Goal: Task Accomplishment & Management: Manage account settings

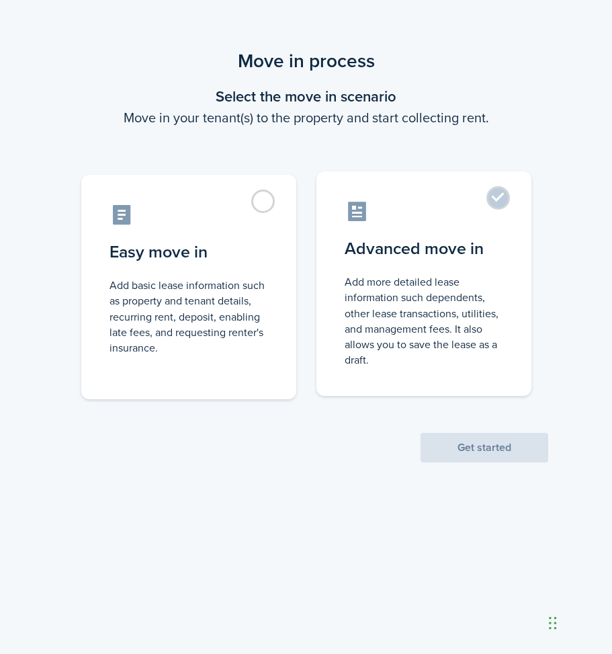
click at [405, 312] on control-radio-card-description "Add more detailed lease information such dependents, other lease transactions, …" at bounding box center [424, 320] width 159 height 93
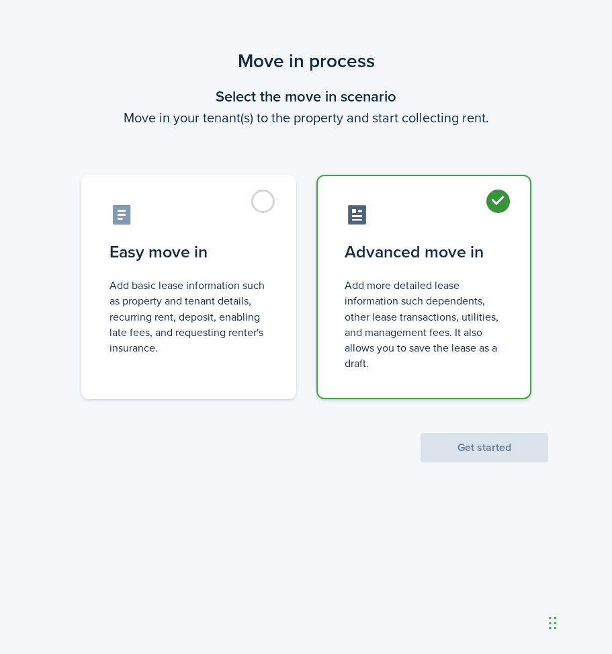
radio input "true"
click at [469, 445] on button "Get started" at bounding box center [485, 448] width 128 height 30
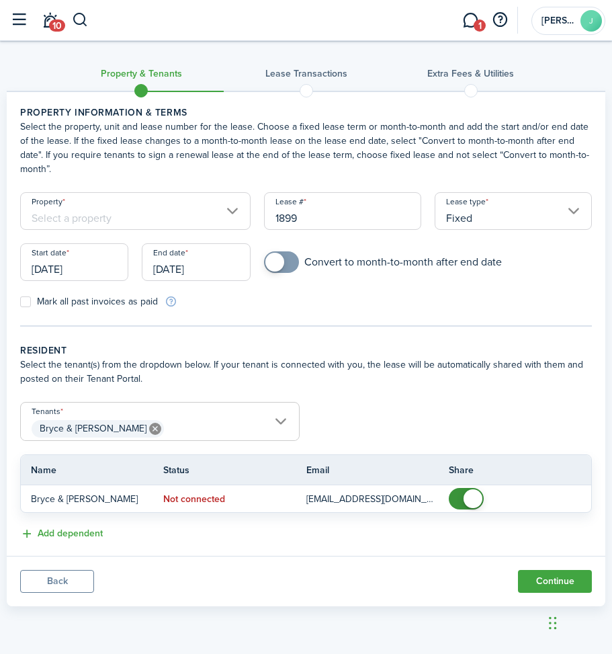
click at [459, 205] on input "Fixed" at bounding box center [513, 211] width 157 height 38
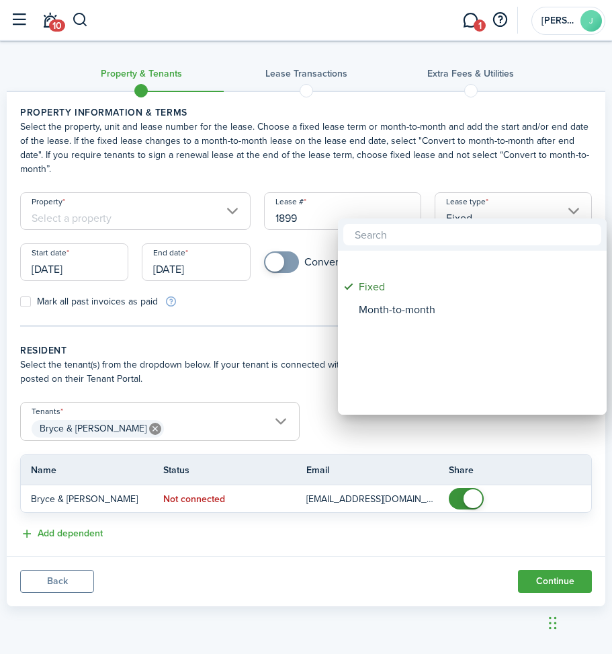
drag, startPoint x: 387, startPoint y: 290, endPoint x: 244, endPoint y: 292, distance: 142.5
click at [264, 312] on div "Fixed Month-to-month" at bounding box center [306, 327] width 612 height 654
click at [225, 258] on div at bounding box center [306, 326] width 828 height 869
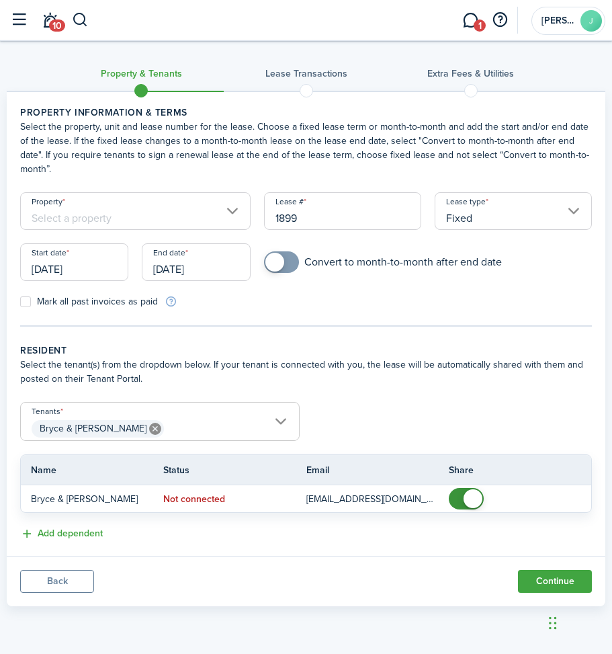
click at [225, 258] on input "[DATE]" at bounding box center [196, 262] width 108 height 38
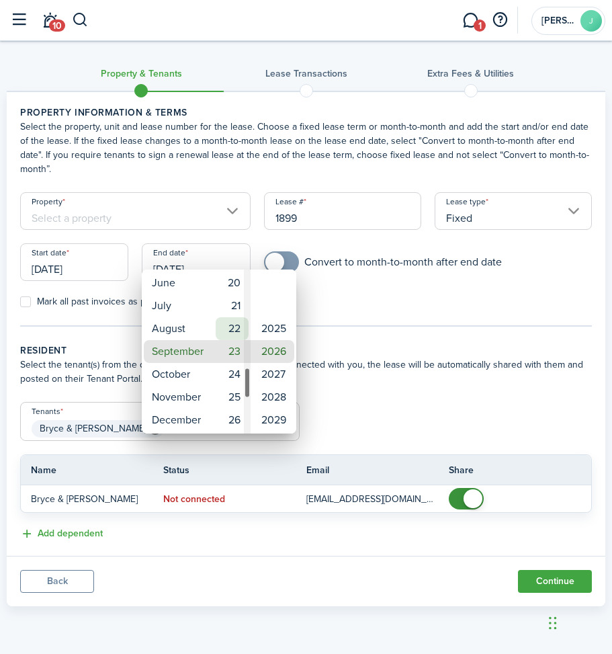
click at [239, 327] on mbsc-wheel-item "22" at bounding box center [232, 328] width 33 height 23
type input "[DATE]"
click at [350, 285] on div at bounding box center [306, 326] width 828 height 869
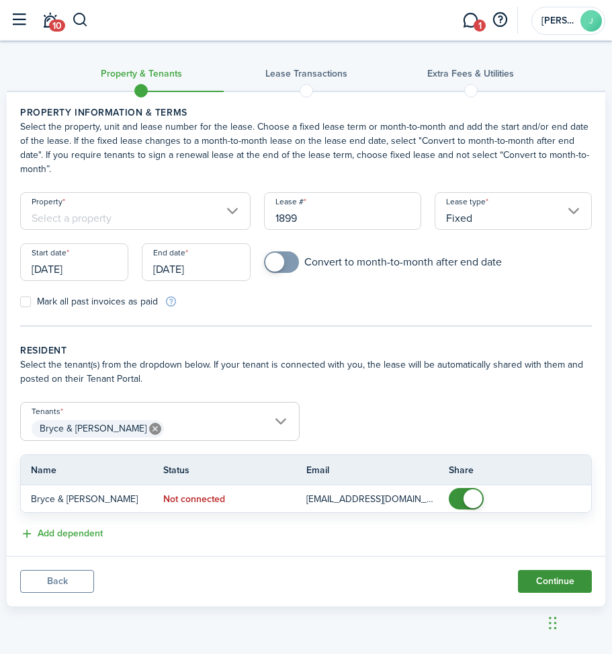
click at [554, 570] on button "Continue" at bounding box center [555, 581] width 74 height 23
click at [126, 205] on input "Property" at bounding box center [135, 211] width 231 height 38
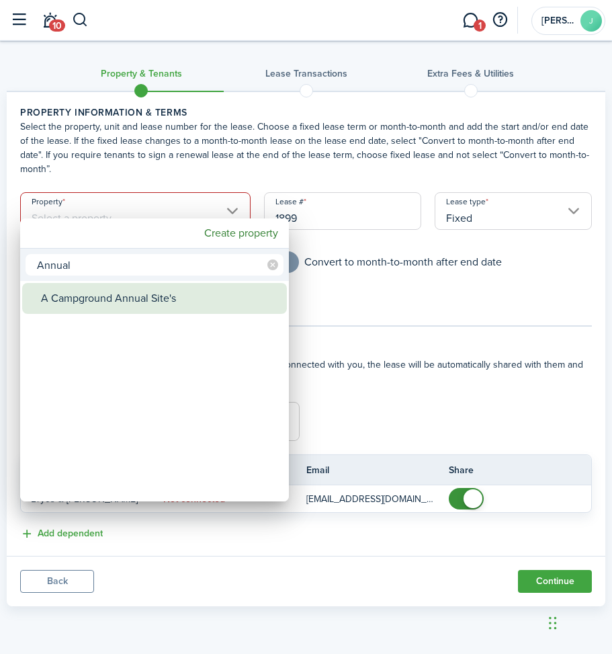
type input "Annual"
click at [148, 300] on div "A Campground Annual Site's" at bounding box center [160, 298] width 238 height 31
type input "A Campground Annual Site's"
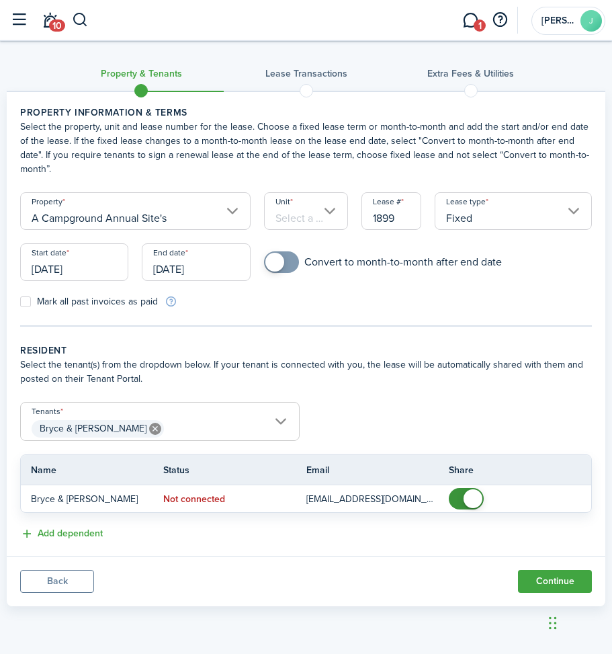
click at [295, 206] on input "Unit" at bounding box center [306, 211] width 84 height 38
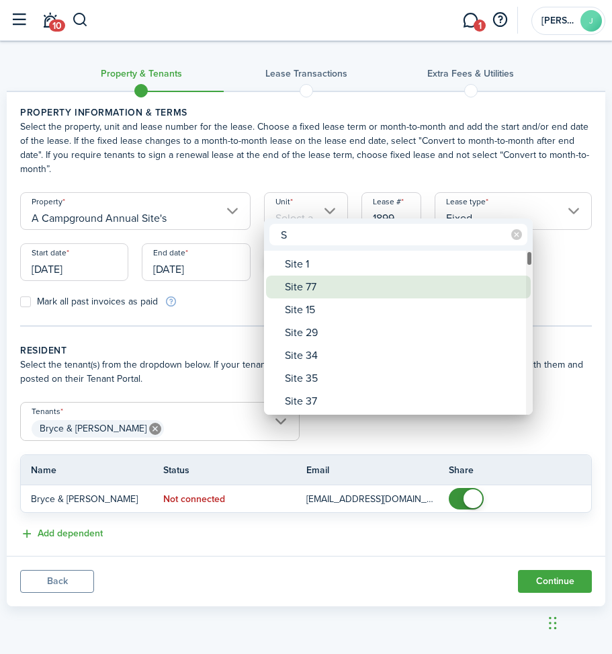
type input "S"
click at [295, 286] on div "Site 77" at bounding box center [404, 287] width 238 height 23
type input "Site 77"
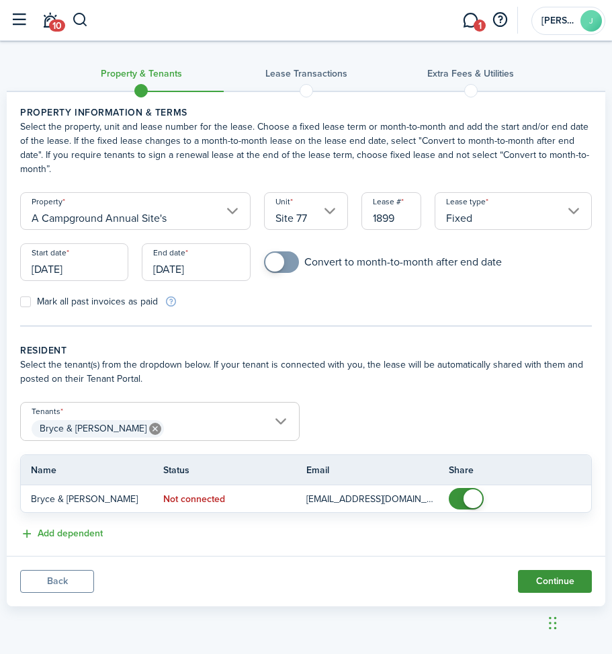
click at [545, 570] on button "Continue" at bounding box center [555, 581] width 74 height 23
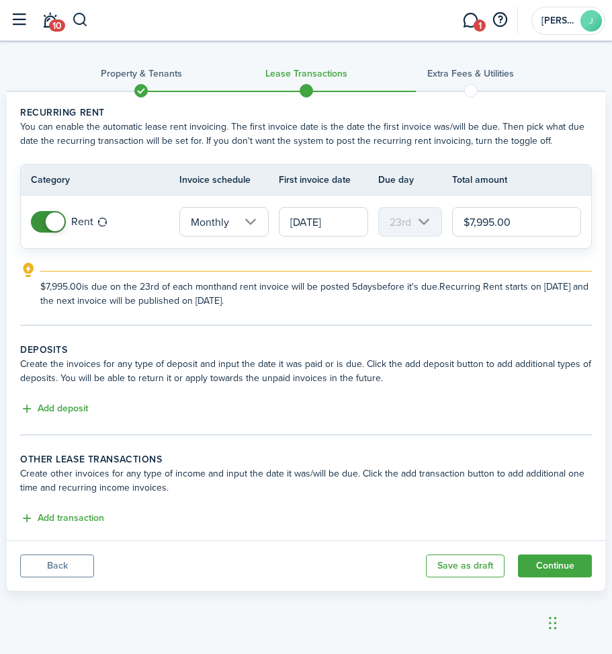
drag, startPoint x: 514, startPoint y: 218, endPoint x: 352, endPoint y: 245, distance: 163.6
click at [371, 227] on tr "Rent Monthly [DATE] 23rd $7,995.00" at bounding box center [306, 222] width 571 height 52
type input "$675.00"
click at [552, 563] on button "Continue" at bounding box center [555, 566] width 74 height 23
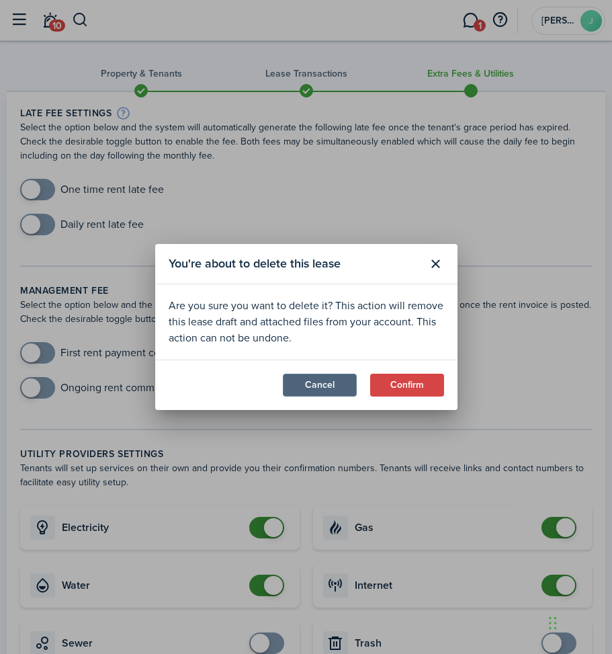
click at [335, 387] on button "Cancel" at bounding box center [320, 385] width 74 height 23
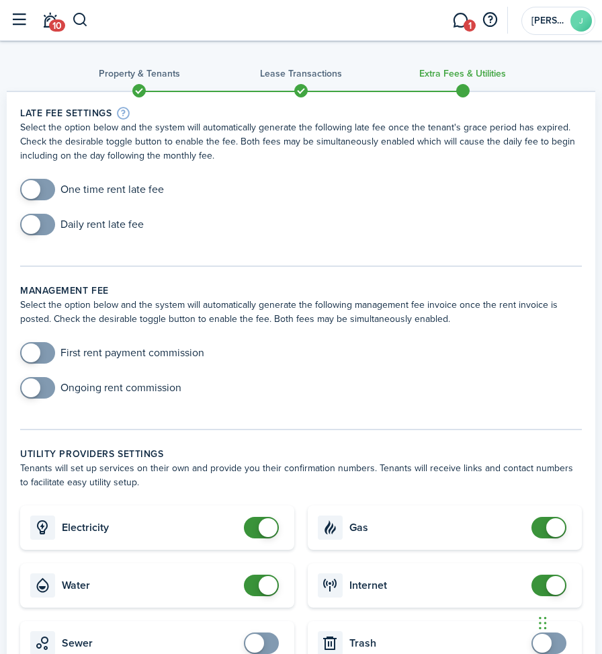
scroll to position [269, 0]
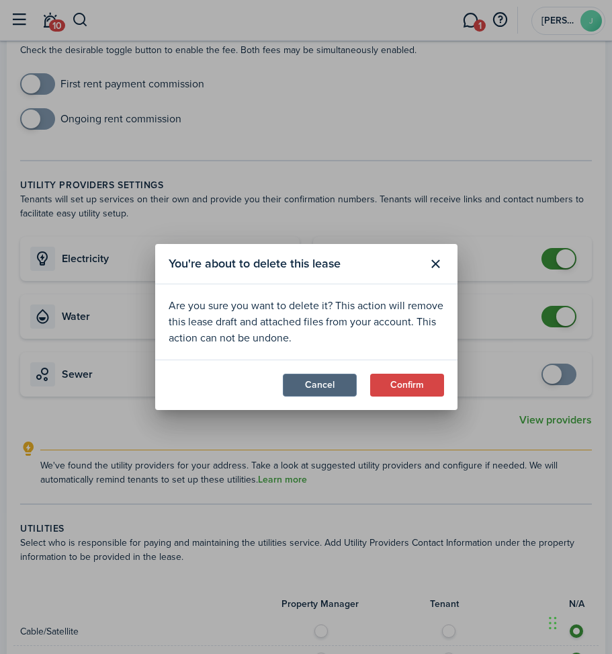
click at [326, 385] on button "Cancel" at bounding box center [320, 385] width 74 height 23
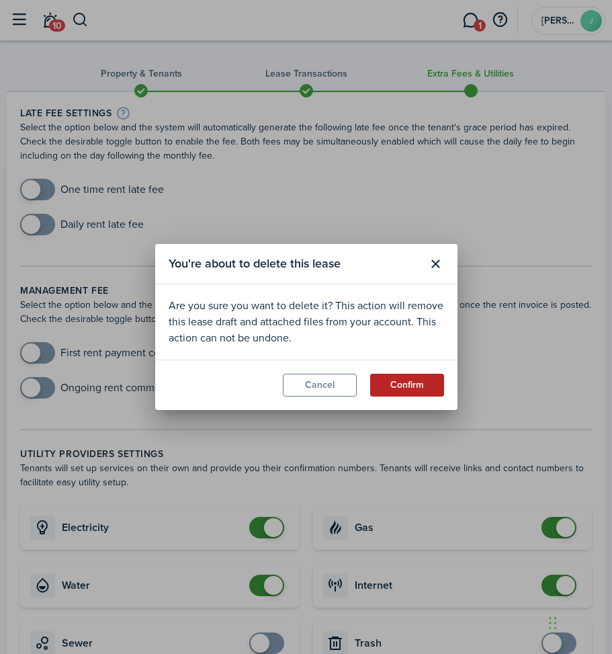
click at [383, 387] on button "Confirm" at bounding box center [407, 385] width 74 height 23
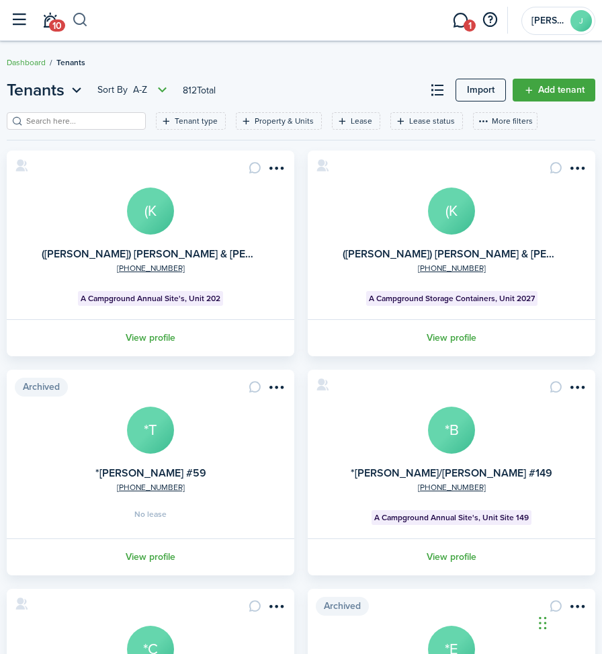
click at [76, 24] on button "button" at bounding box center [80, 20] width 17 height 23
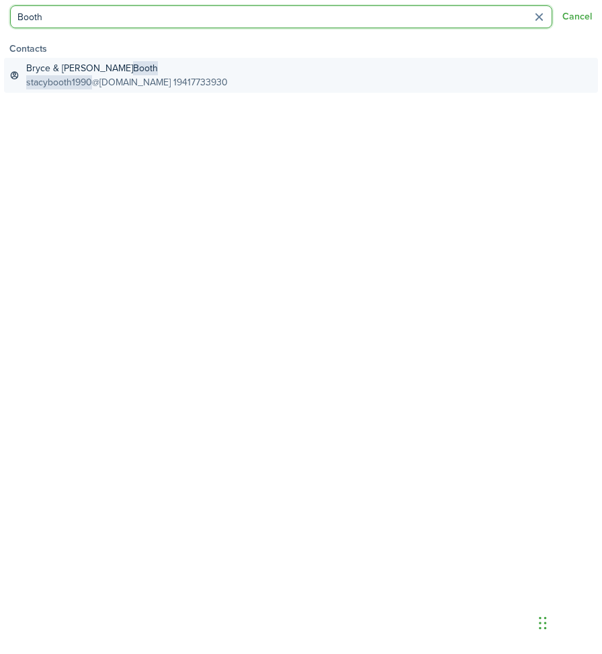
type input "Booth"
click at [48, 67] on global-search-item-title "Bryce & [PERSON_NAME]" at bounding box center [127, 68] width 202 height 14
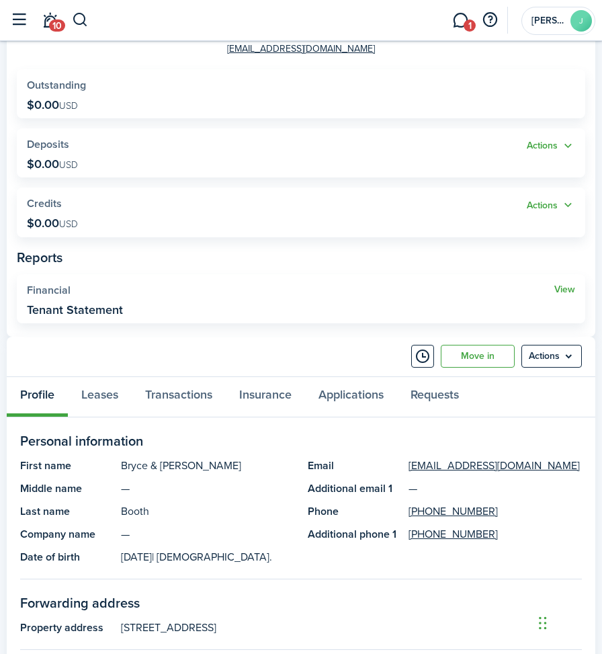
scroll to position [269, 0]
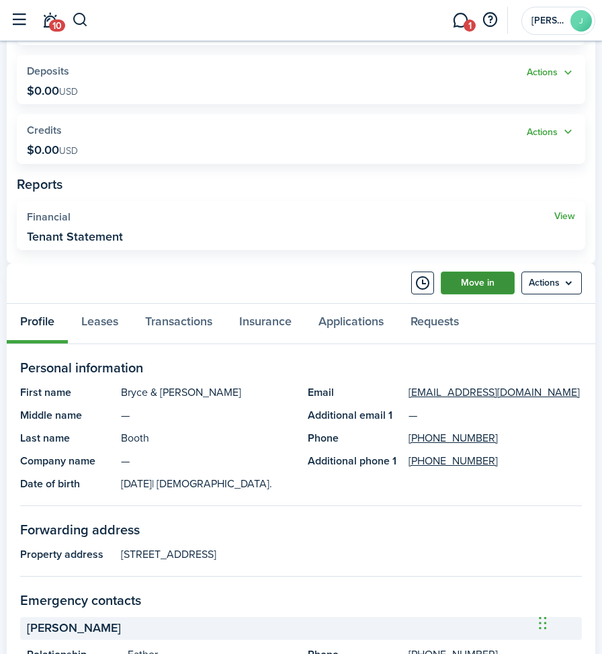
click at [471, 285] on link "Move in" at bounding box center [478, 283] width 74 height 23
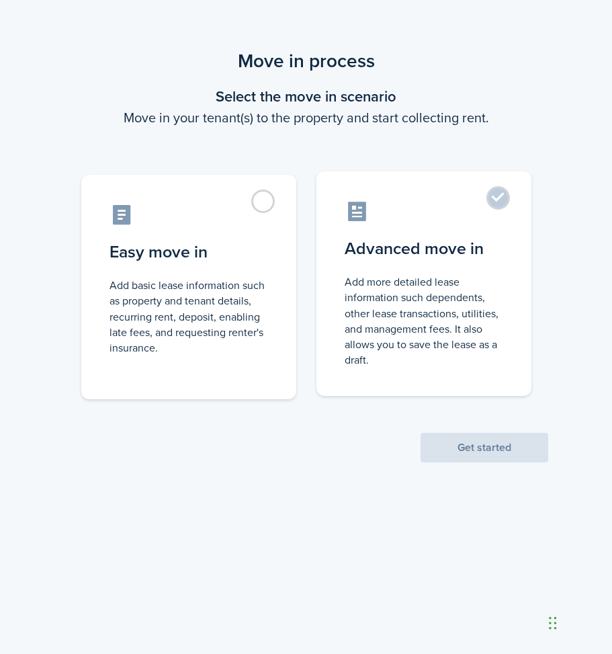
click at [405, 286] on control-radio-card-description "Add more detailed lease information such dependents, other lease transactions, …" at bounding box center [424, 320] width 159 height 93
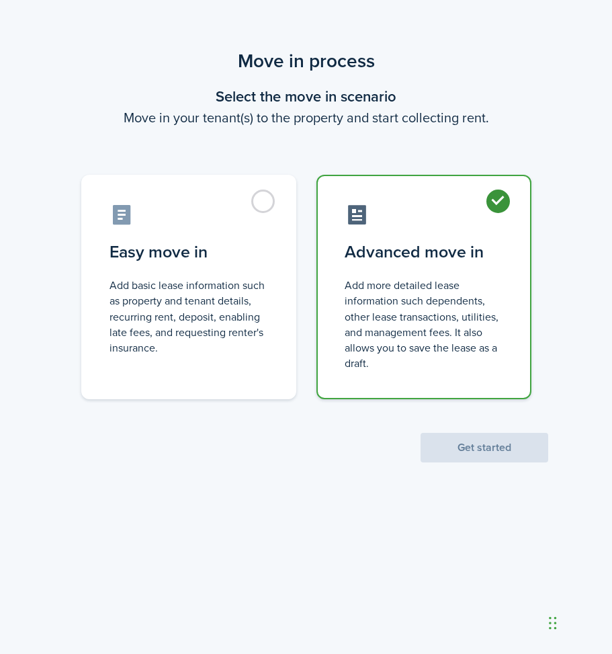
radio input "true"
click at [471, 438] on button "Get started" at bounding box center [485, 448] width 128 height 30
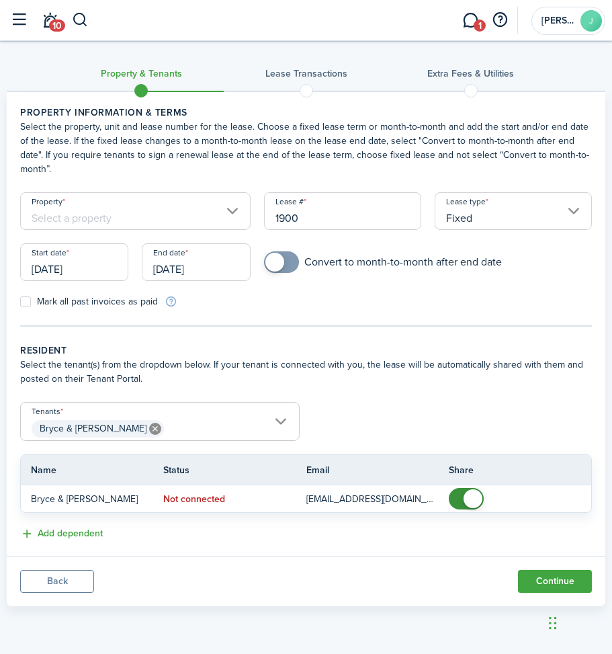
click at [160, 202] on input "Property" at bounding box center [135, 211] width 231 height 38
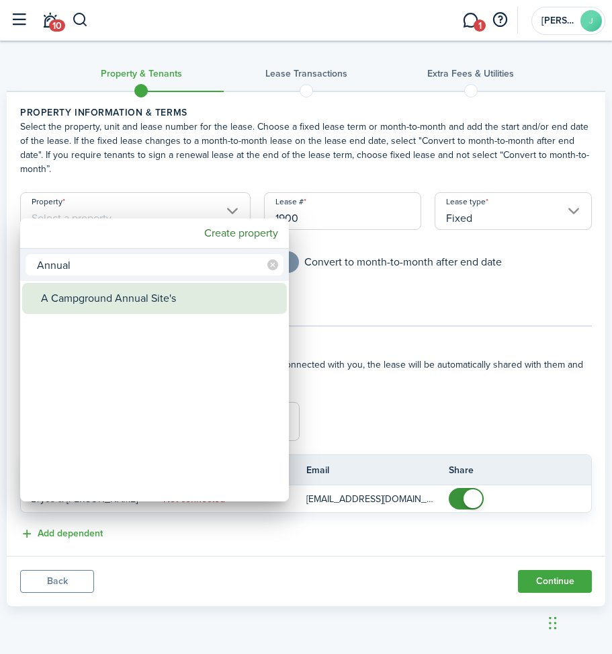
type input "Annual"
click at [128, 296] on div "A Campground Annual Site's" at bounding box center [160, 298] width 238 height 31
type input "A Campground Annual Site's"
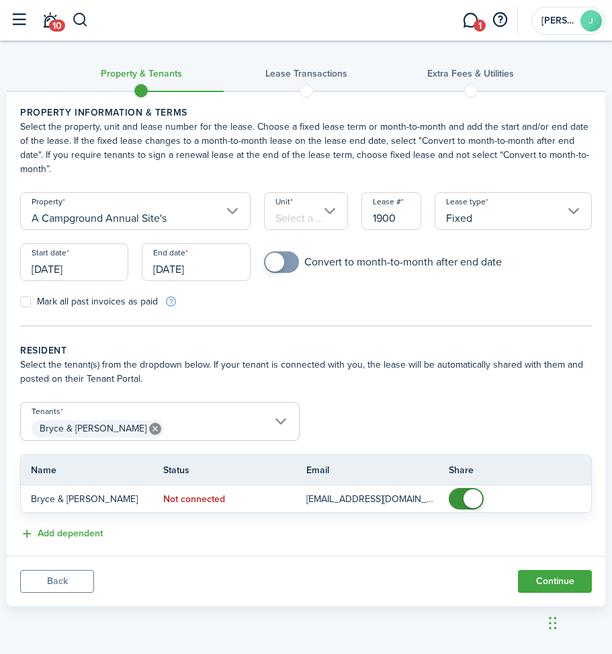
click at [278, 210] on input "Unit" at bounding box center [306, 211] width 84 height 38
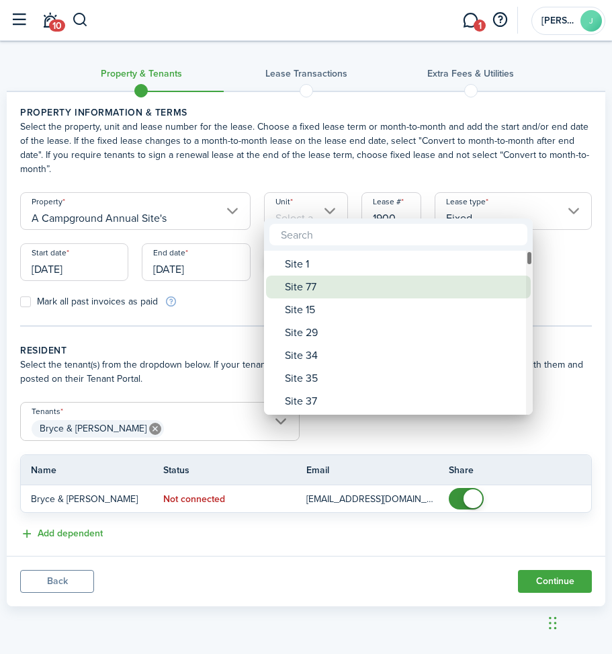
click at [324, 288] on div "Site 77" at bounding box center [404, 287] width 238 height 23
type input "Site 77"
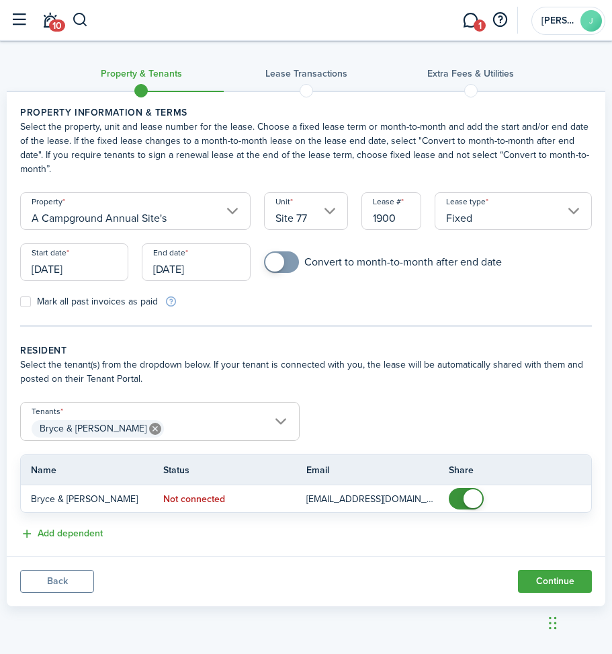
click at [217, 261] on input "[DATE]" at bounding box center [196, 262] width 108 height 38
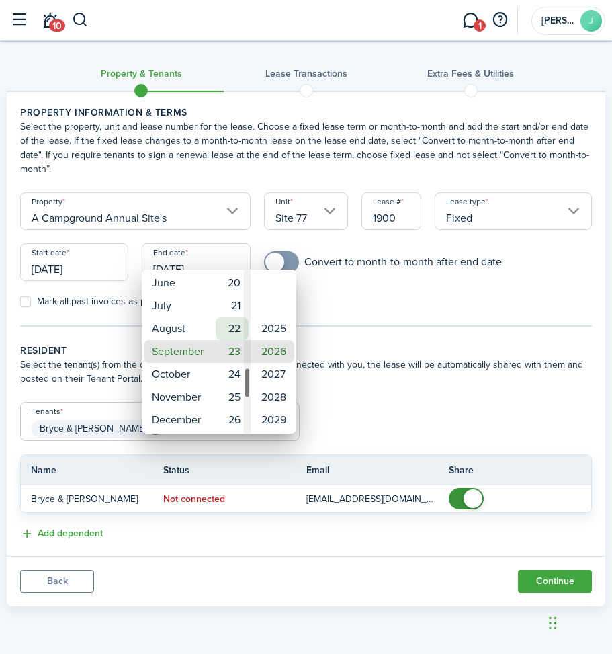
click at [229, 328] on mbsc-wheel-item "22" at bounding box center [232, 328] width 33 height 23
type input "[DATE]"
click at [319, 307] on div at bounding box center [306, 326] width 828 height 869
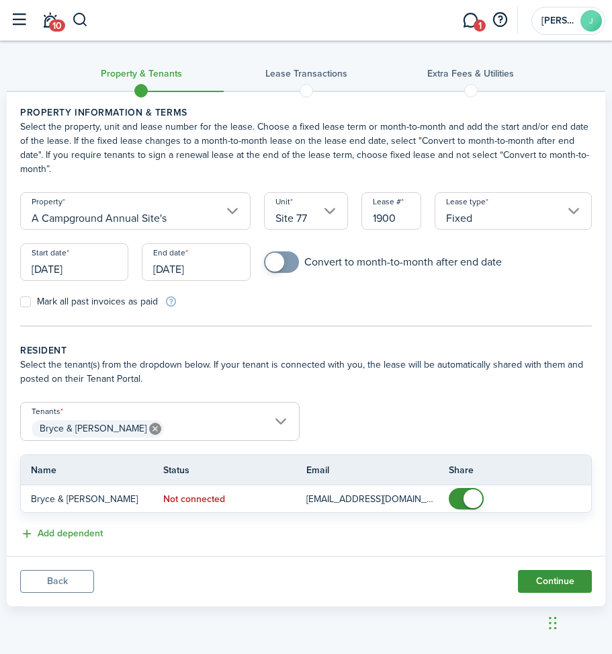
click at [550, 570] on button "Continue" at bounding box center [555, 581] width 74 height 23
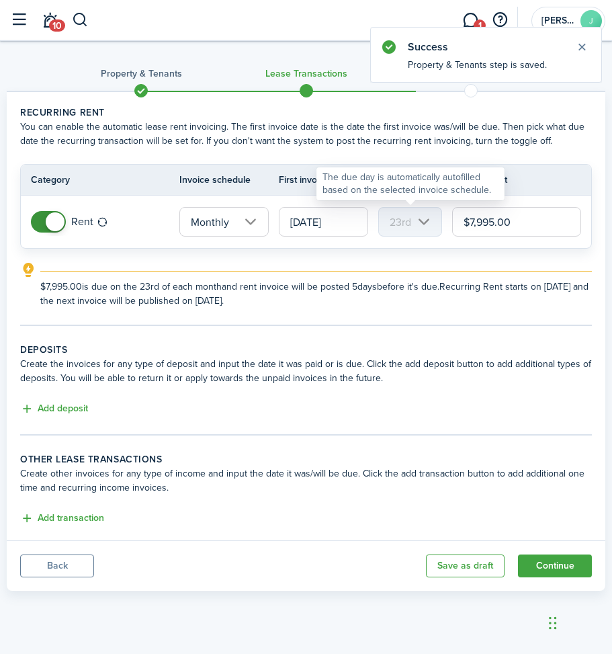
drag, startPoint x: 521, startPoint y: 223, endPoint x: 432, endPoint y: 218, distance: 89.6
click at [432, 218] on tr "Rent Monthly [DATE] 23rd $7,995.00" at bounding box center [306, 222] width 571 height 52
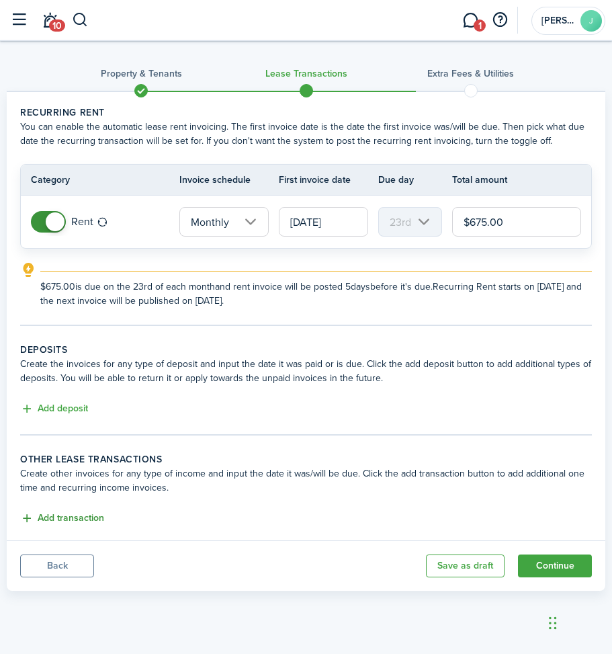
type input "$675.00"
click at [63, 514] on button "Add transaction" at bounding box center [62, 518] width 84 height 15
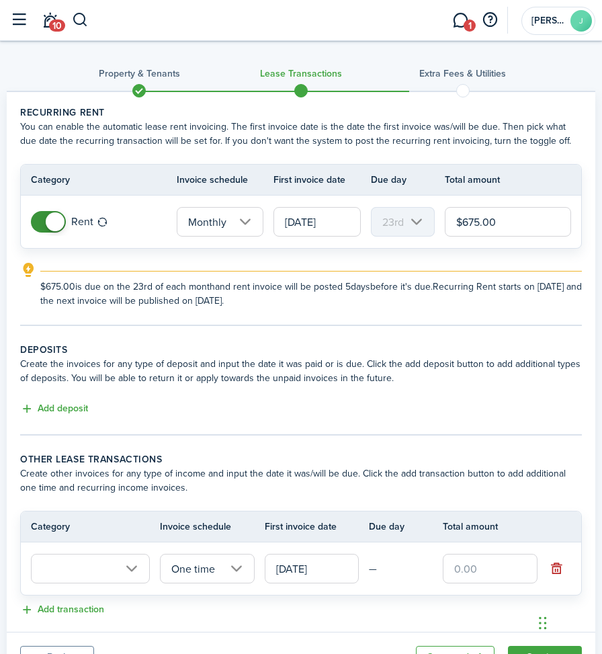
click at [64, 569] on input "text" at bounding box center [90, 569] width 119 height 30
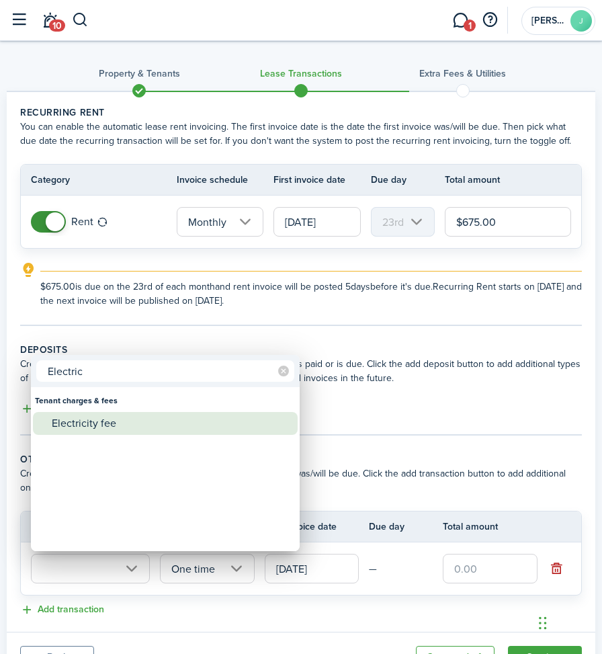
type input "Electric"
click at [94, 416] on div "Electricity fee" at bounding box center [171, 423] width 238 height 23
type input "Tenant charges & fees / Electricity fee"
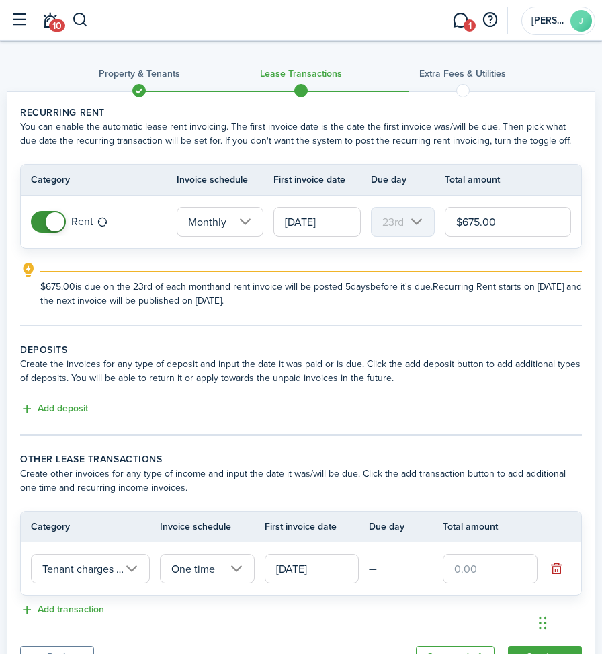
scroll to position [0, 93]
click at [333, 568] on input "[DATE]" at bounding box center [312, 569] width 95 height 30
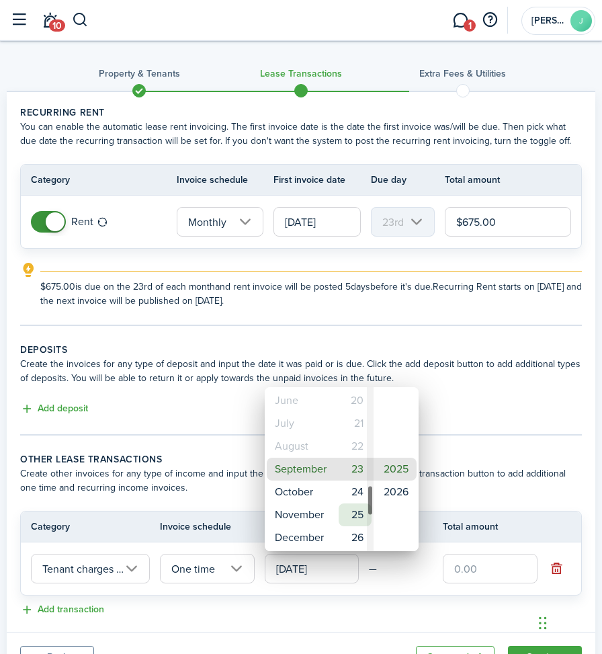
click at [355, 517] on mbsc-wheel-item "25" at bounding box center [355, 515] width 33 height 23
type input "[DATE]"
click at [463, 488] on div at bounding box center [301, 326] width 818 height 869
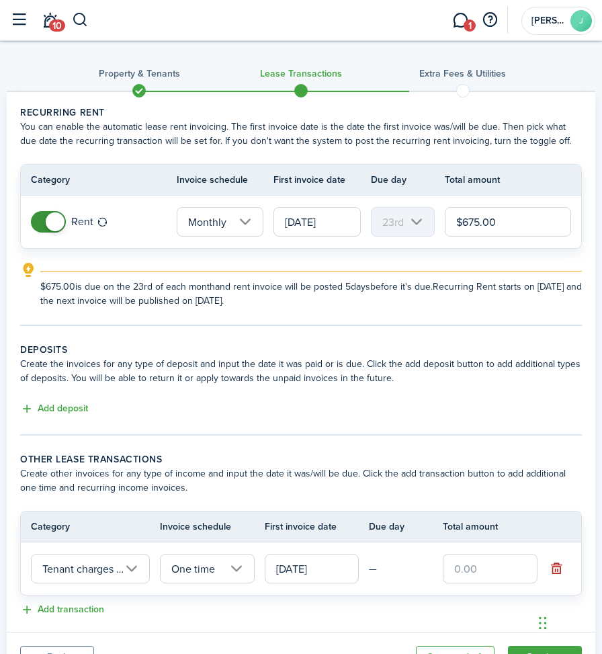
click at [477, 576] on input "text" at bounding box center [490, 569] width 95 height 30
type input "$0.01"
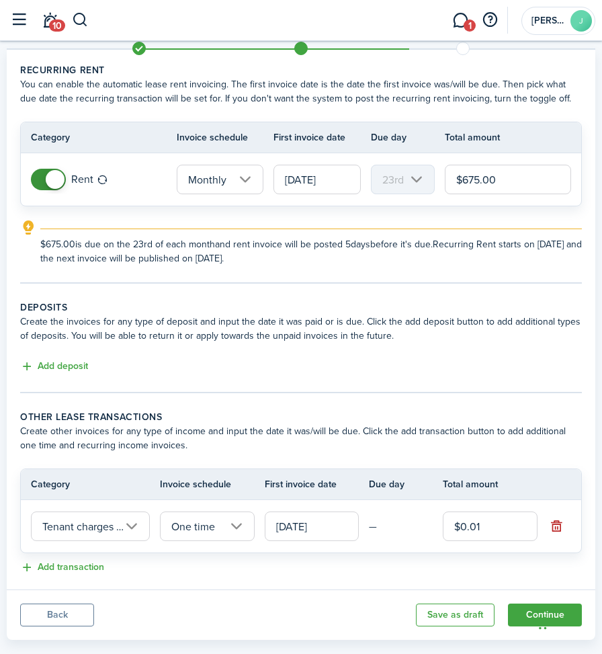
scroll to position [65, 0]
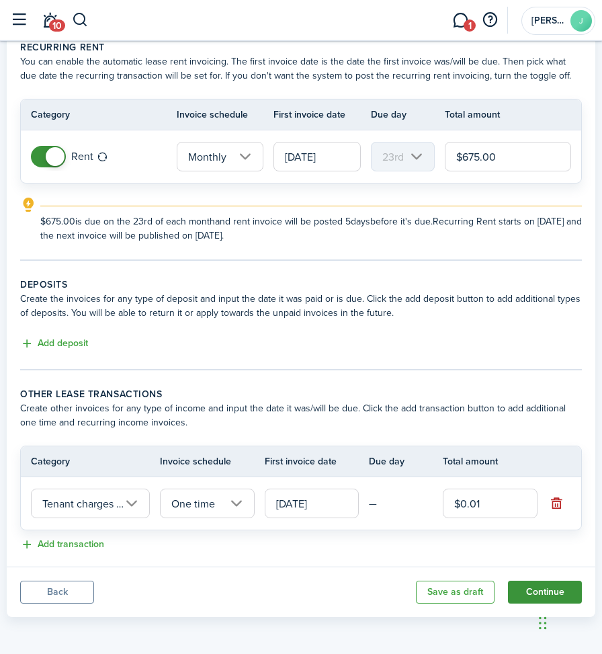
click at [534, 592] on button "Continue" at bounding box center [545, 592] width 74 height 23
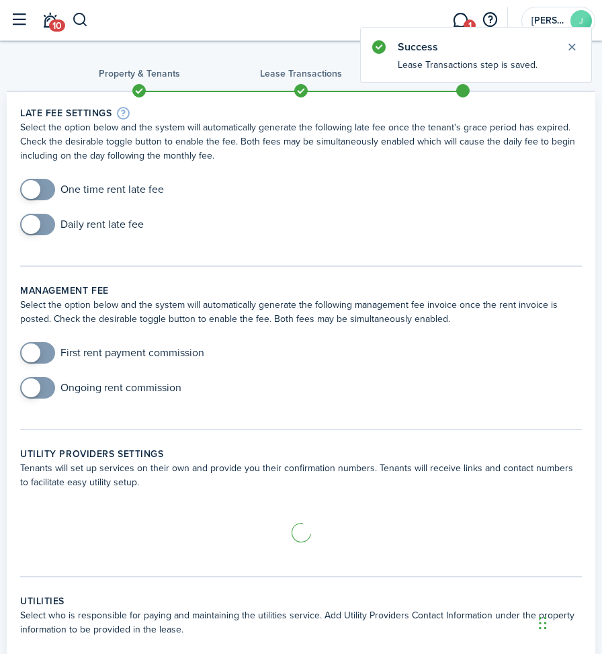
checkbox input "true"
click at [35, 223] on span at bounding box center [31, 224] width 19 height 19
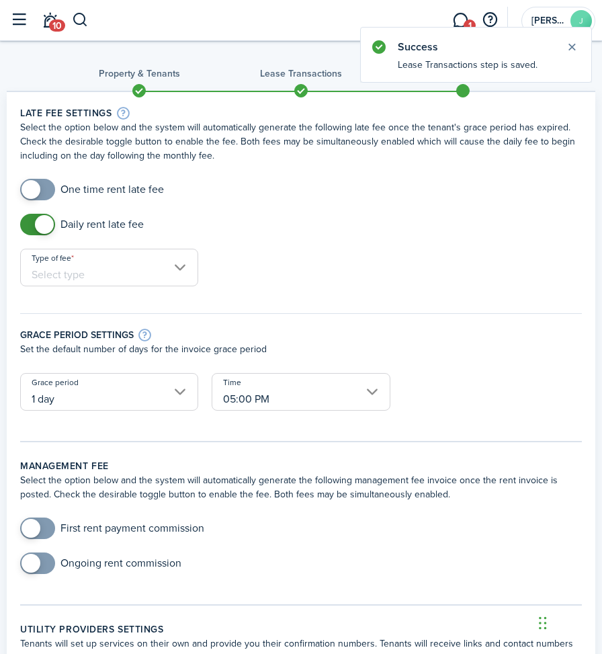
click at [149, 273] on input "Type of fee" at bounding box center [109, 268] width 178 height 38
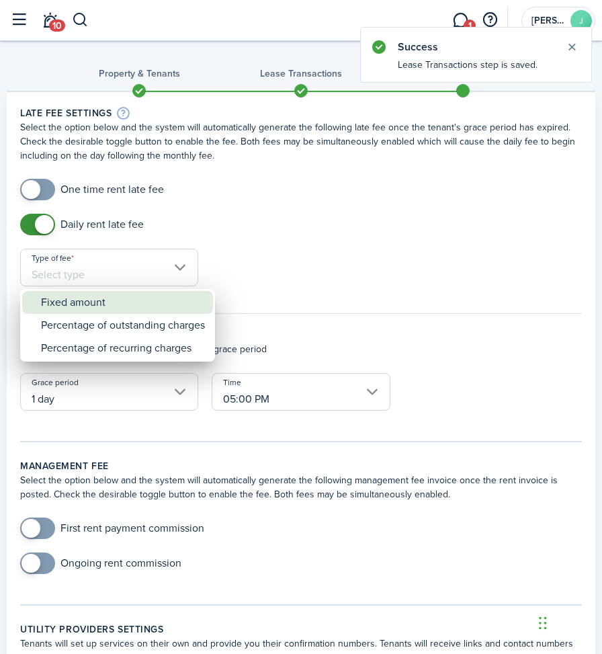
click at [106, 305] on div "Fixed amount" at bounding box center [123, 302] width 164 height 23
type input "Fixed amount"
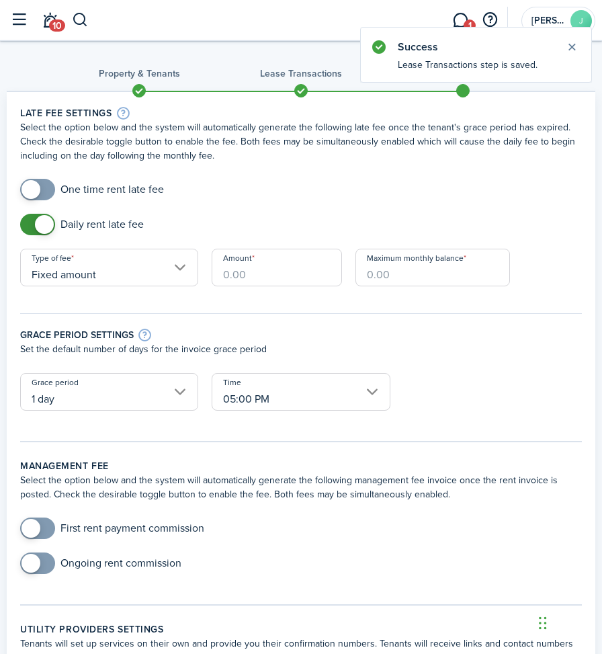
click at [241, 268] on input "Amount" at bounding box center [277, 268] width 130 height 38
type input "$10.00"
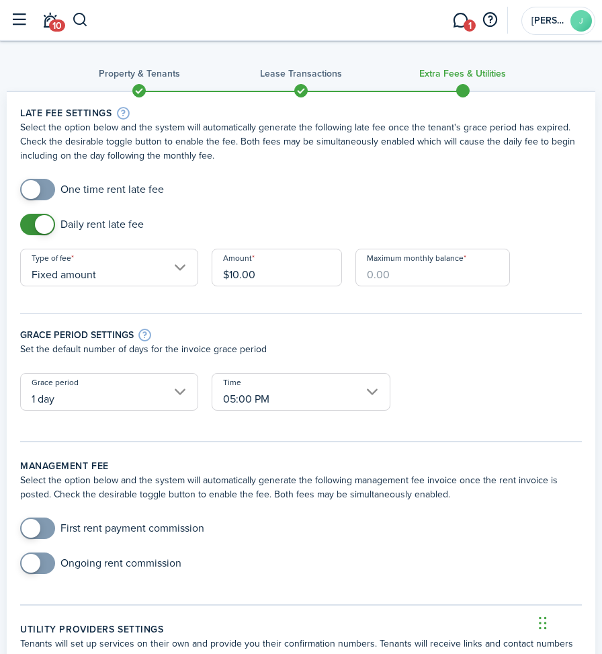
click at [387, 282] on input "Maximum monthly balance" at bounding box center [433, 268] width 155 height 38
type input "$300.00"
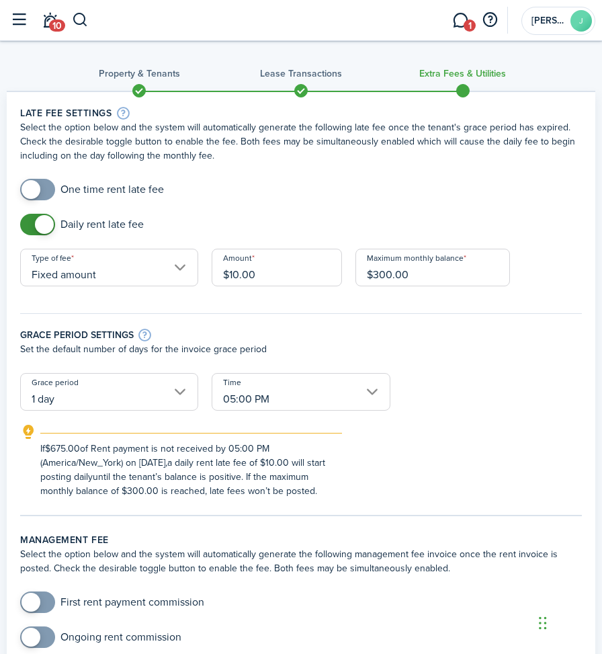
click at [178, 392] on input "1 day" at bounding box center [109, 392] width 178 height 38
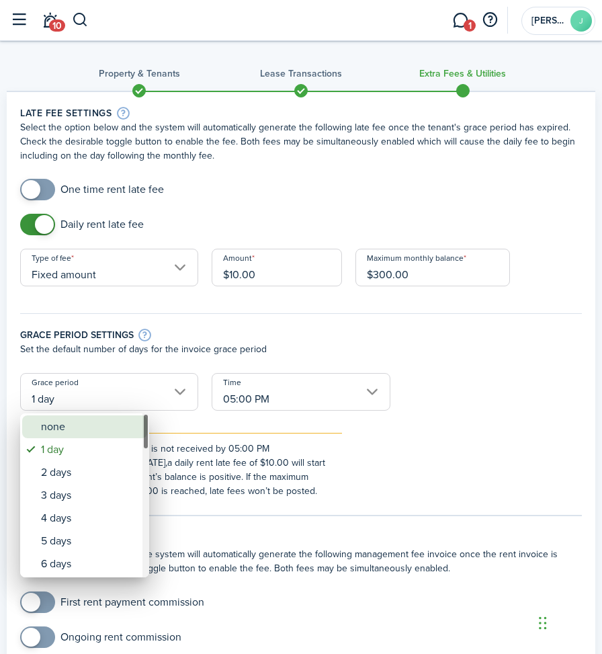
click at [66, 424] on div "none" at bounding box center [90, 426] width 98 height 23
type input "none"
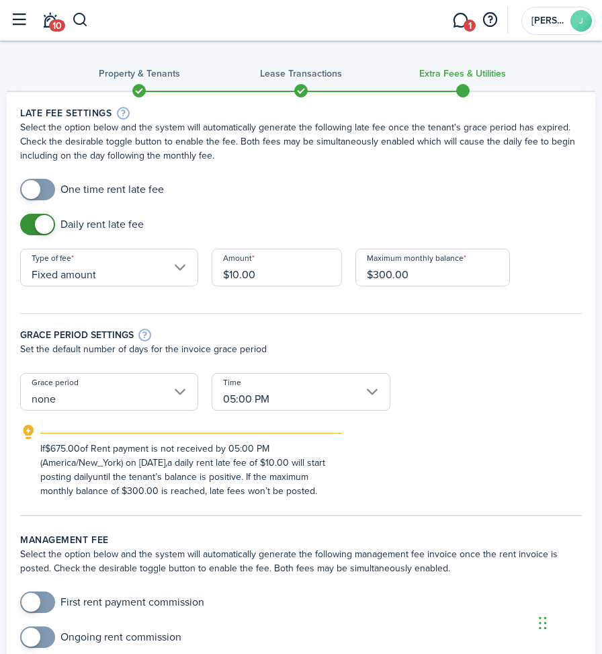
click at [374, 390] on input "05:00 PM" at bounding box center [301, 392] width 178 height 38
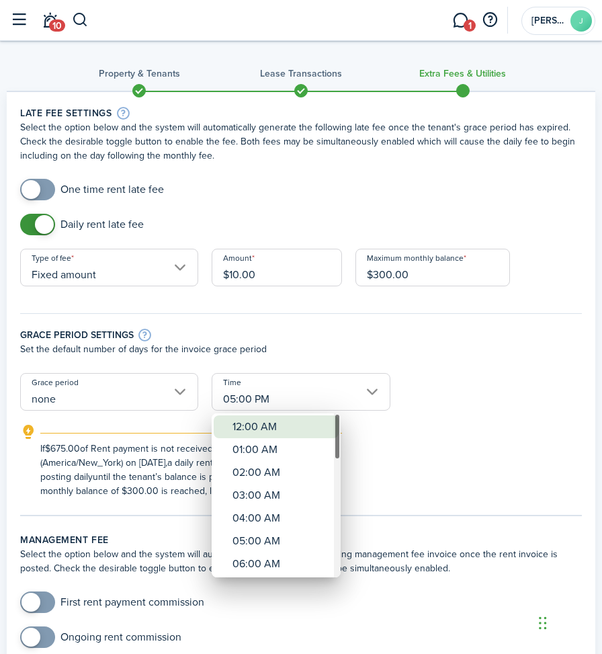
click at [268, 427] on div "12:00 AM" at bounding box center [282, 426] width 98 height 23
type input "12:00 AM"
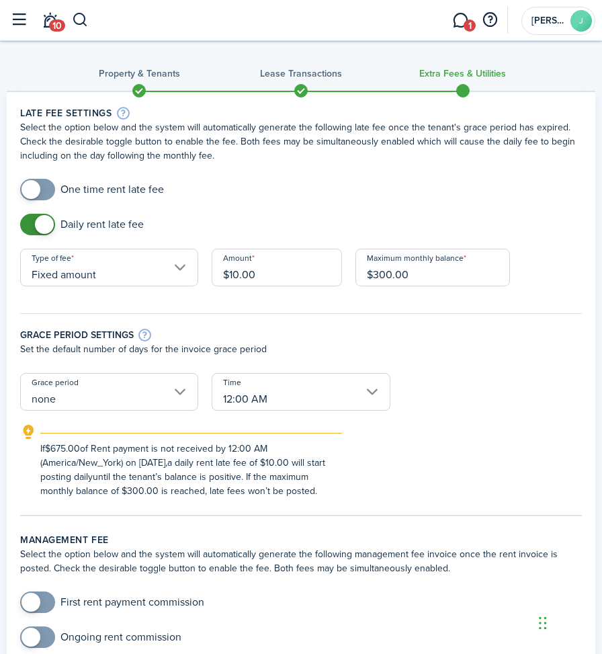
click at [432, 426] on div "If $675.00 of Rent payment is not received by 12:00 AM (America/New_York) on [D…" at bounding box center [301, 461] width 589 height 74
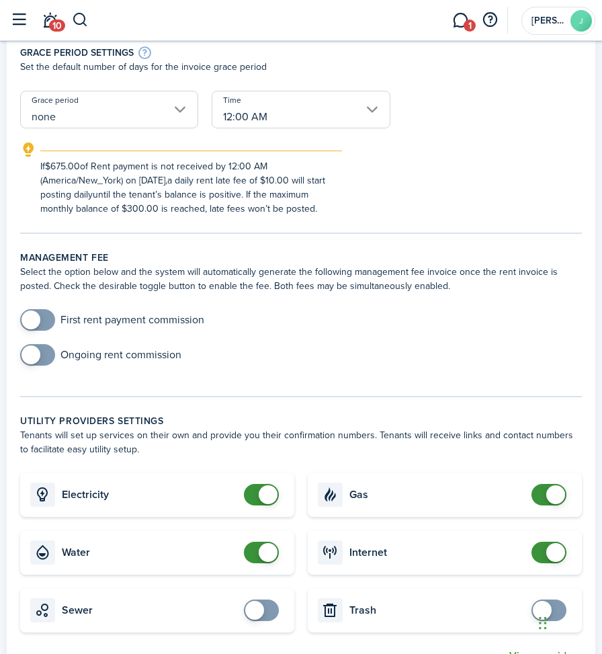
scroll to position [336, 0]
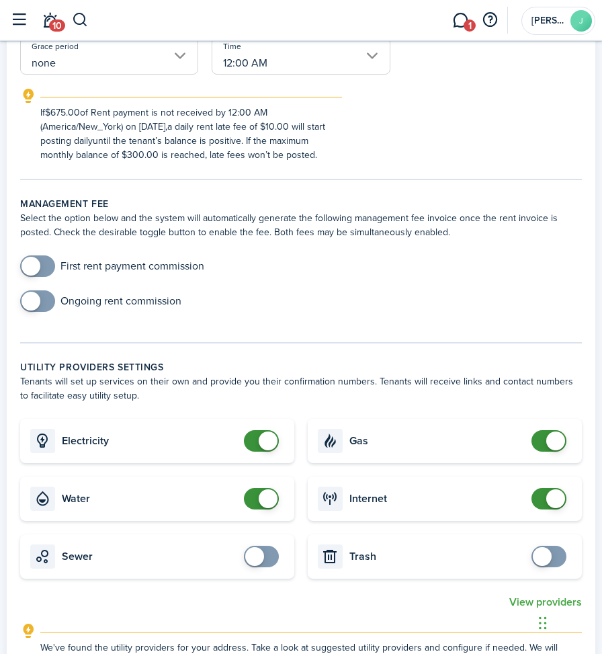
checkbox input "false"
click at [261, 444] on span at bounding box center [268, 441] width 19 height 19
checkbox input "false"
click at [266, 499] on span at bounding box center [268, 498] width 19 height 19
checkbox input "false"
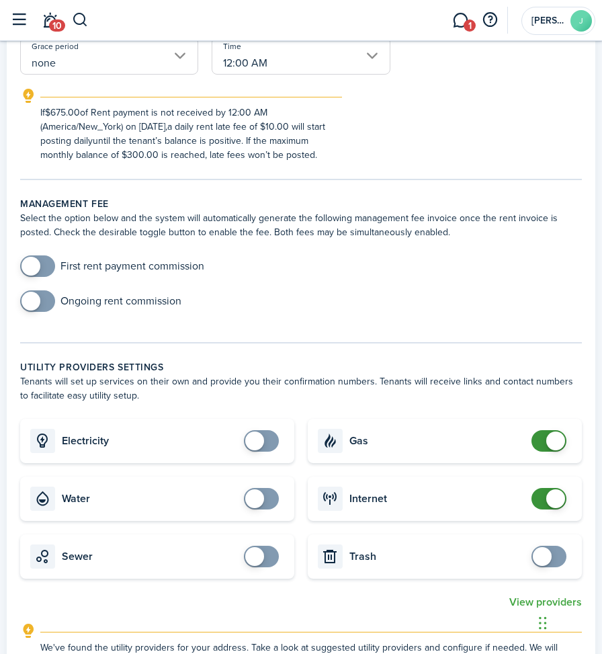
click at [559, 444] on span at bounding box center [556, 441] width 19 height 19
checkbox input "false"
click at [549, 497] on span at bounding box center [556, 498] width 19 height 19
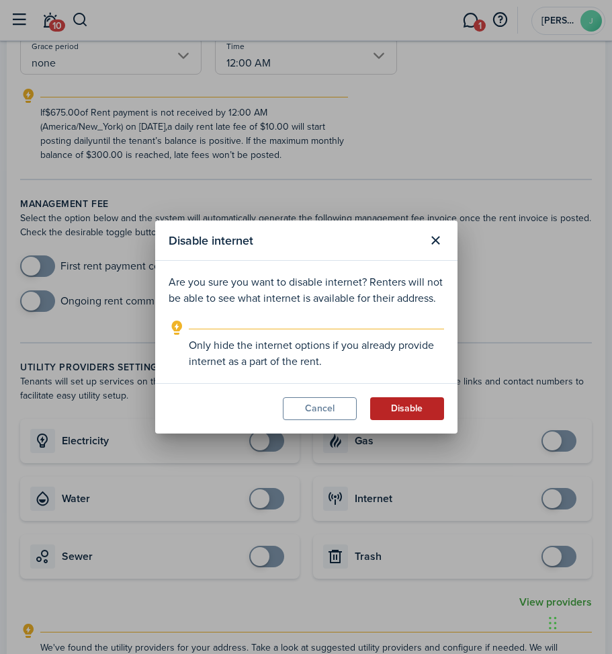
click at [392, 411] on button "Disable" at bounding box center [407, 408] width 74 height 23
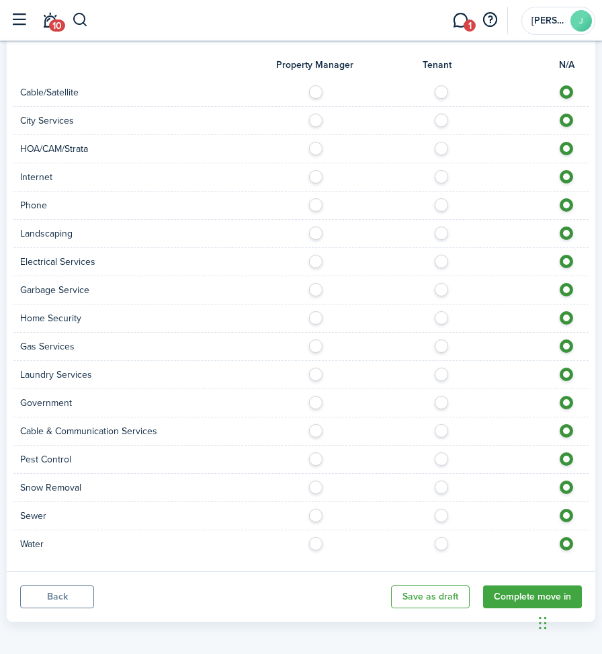
scroll to position [1062, 0]
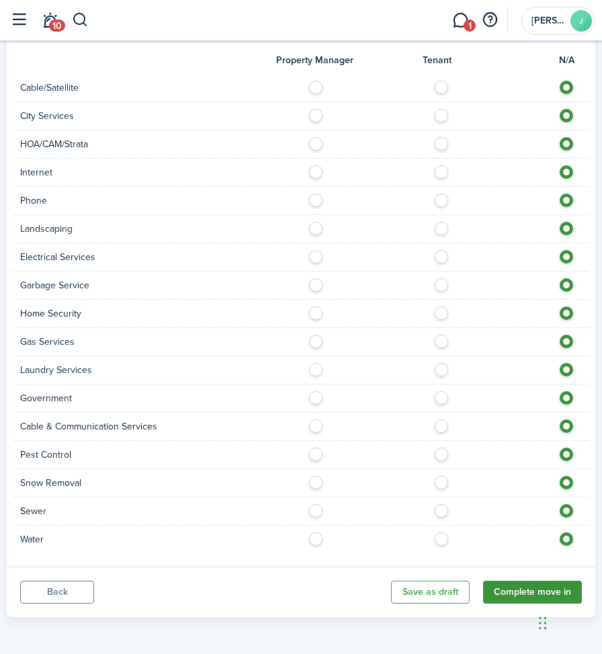
click at [504, 597] on button "Complete move in" at bounding box center [532, 592] width 99 height 23
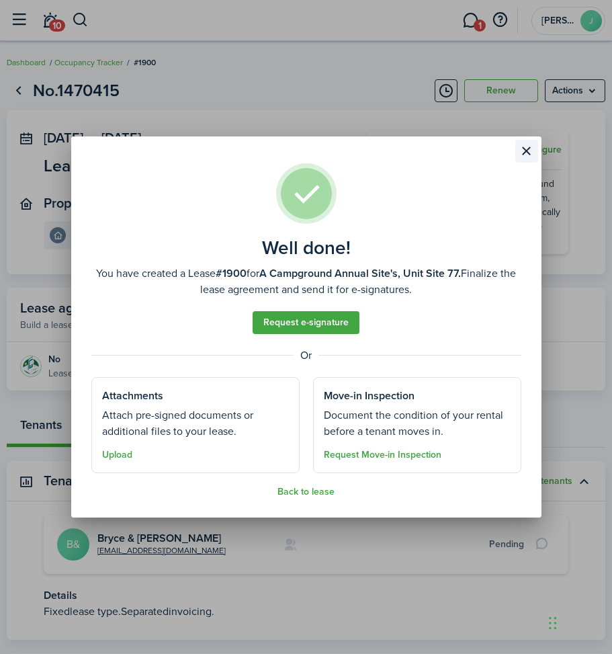
click at [528, 151] on button "Close modal" at bounding box center [527, 151] width 23 height 23
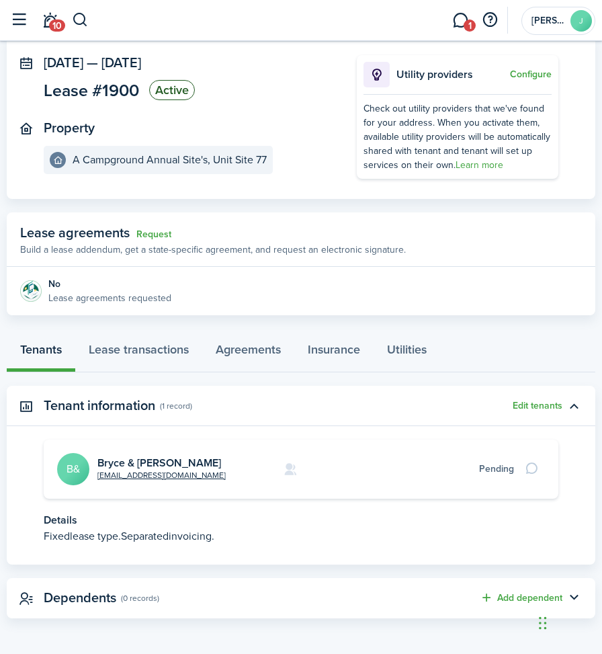
scroll to position [77, 0]
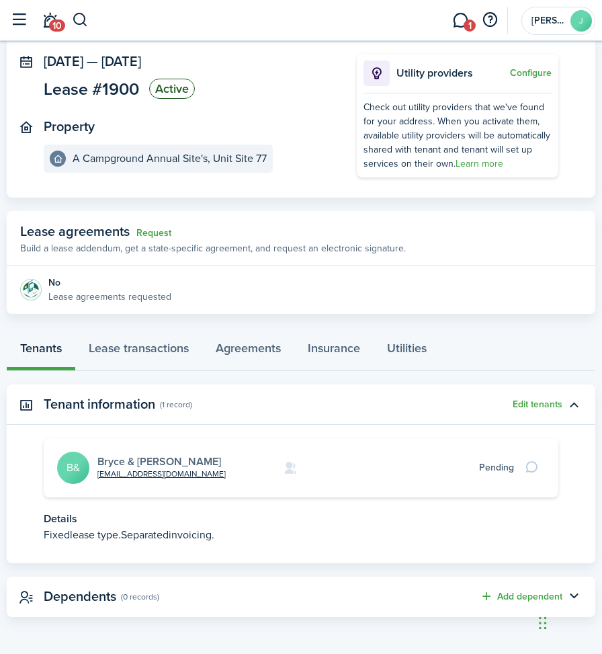
click at [153, 463] on link "Bryce & [PERSON_NAME]" at bounding box center [159, 461] width 124 height 15
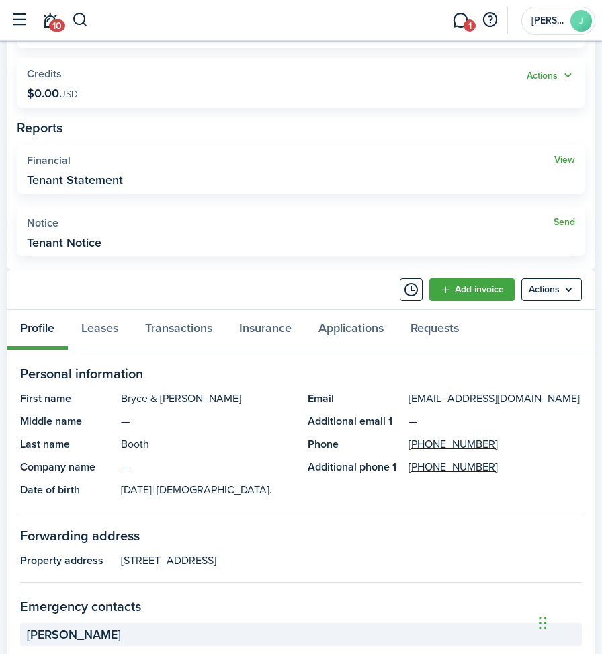
scroll to position [336, 0]
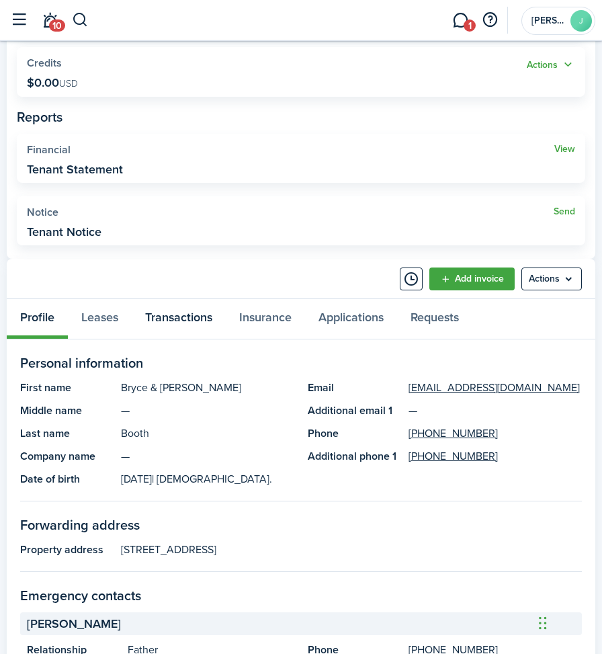
click at [169, 317] on link "Transactions" at bounding box center [179, 319] width 94 height 40
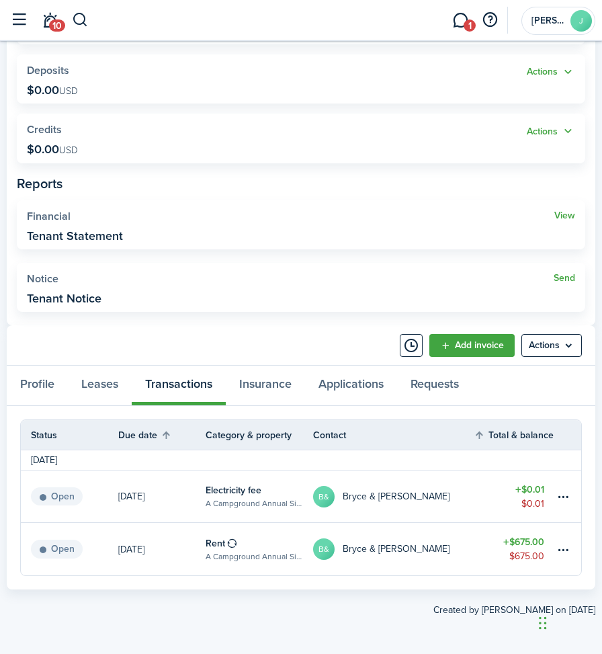
scroll to position [270, 0]
click at [522, 539] on table-amount-title "$675.00" at bounding box center [524, 542] width 41 height 14
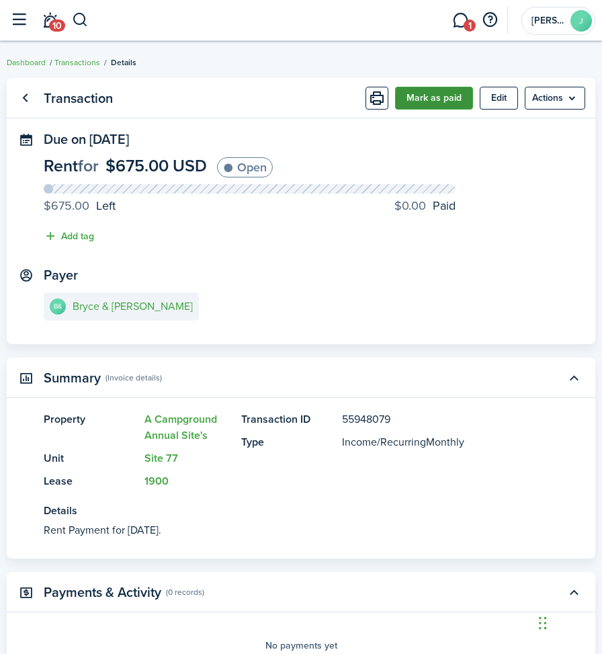
click at [413, 96] on button "Mark as paid" at bounding box center [434, 98] width 78 height 23
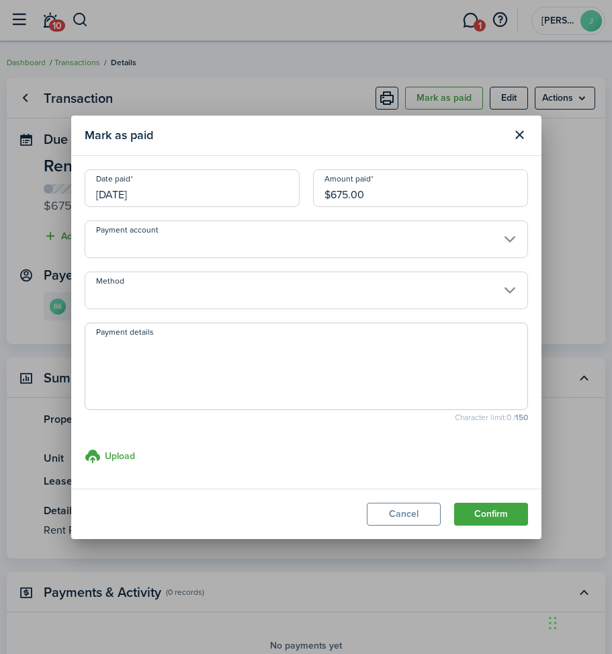
click at [139, 296] on input "Method" at bounding box center [307, 291] width 444 height 38
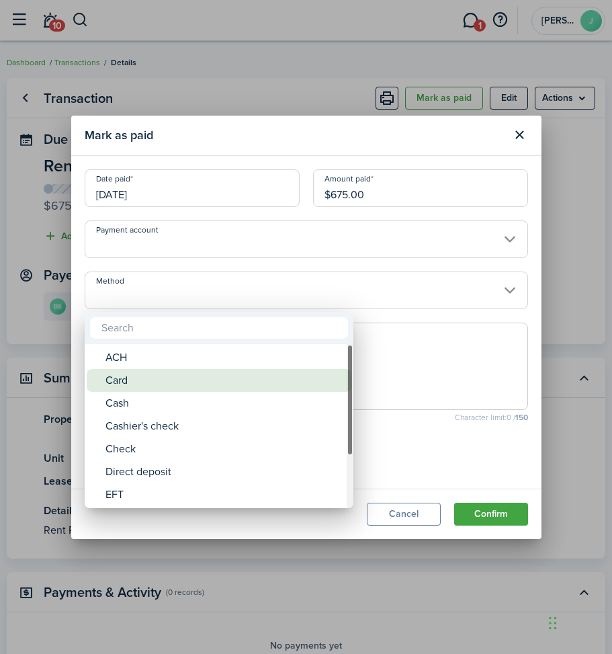
click at [145, 374] on div "Card" at bounding box center [225, 380] width 238 height 23
type input "Card"
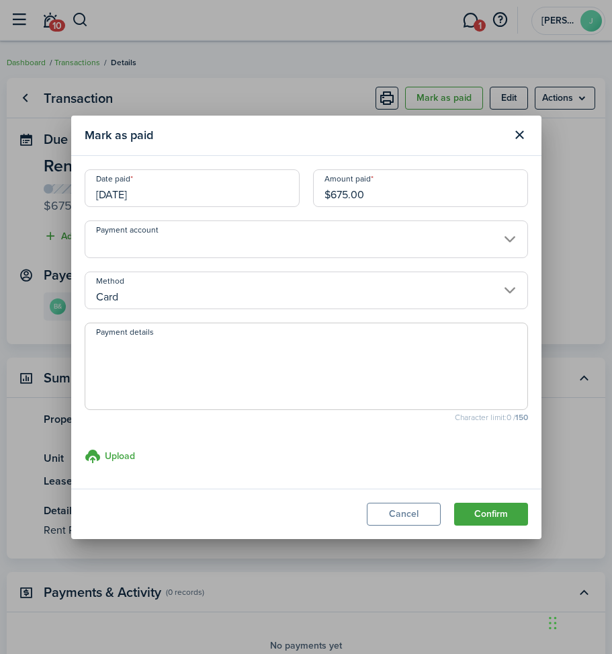
click at [145, 364] on textarea "Payment details" at bounding box center [306, 370] width 442 height 65
type textarea "JP"
click at [502, 512] on button "Confirm" at bounding box center [491, 514] width 74 height 23
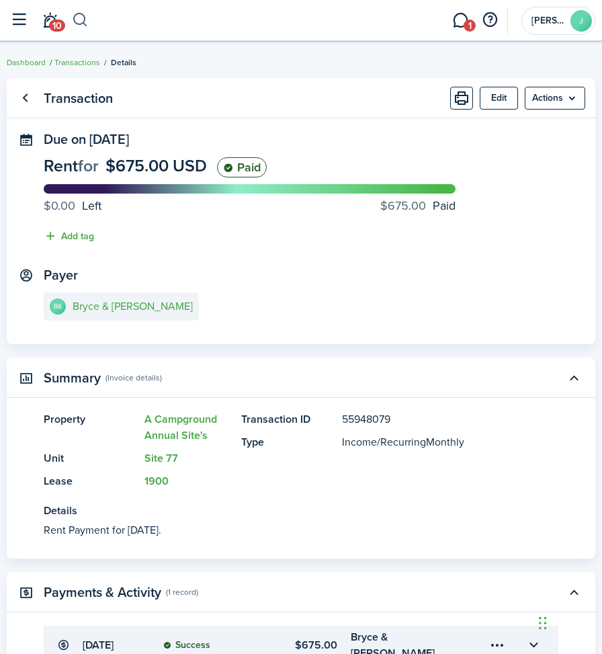
click at [79, 18] on button "button" at bounding box center [80, 20] width 17 height 23
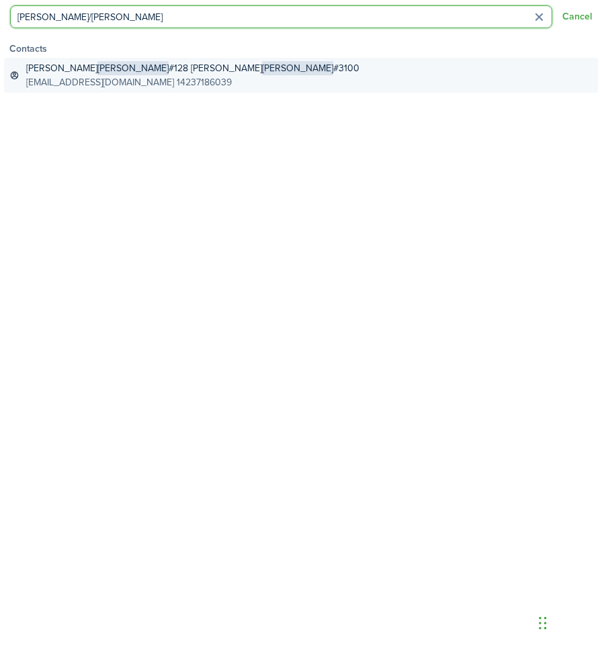
type input "[PERSON_NAME]/[PERSON_NAME]"
click at [97, 69] on span "[PERSON_NAME]" at bounding box center [132, 68] width 71 height 14
